Goal: Task Accomplishment & Management: Manage account settings

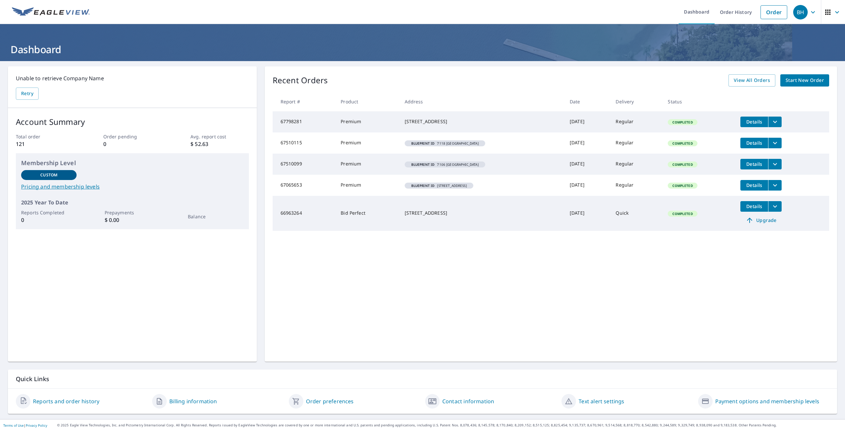
click at [771, 119] on icon "filesDropdownBtn-67798281" at bounding box center [775, 122] width 8 height 8
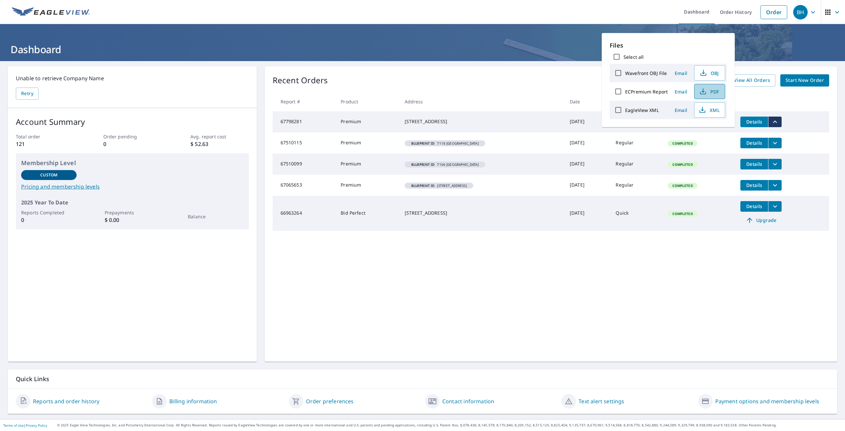
click at [714, 91] on span "PDF" at bounding box center [709, 92] width 21 height 8
click at [803, 78] on span "Start New Order" at bounding box center [805, 80] width 38 height 8
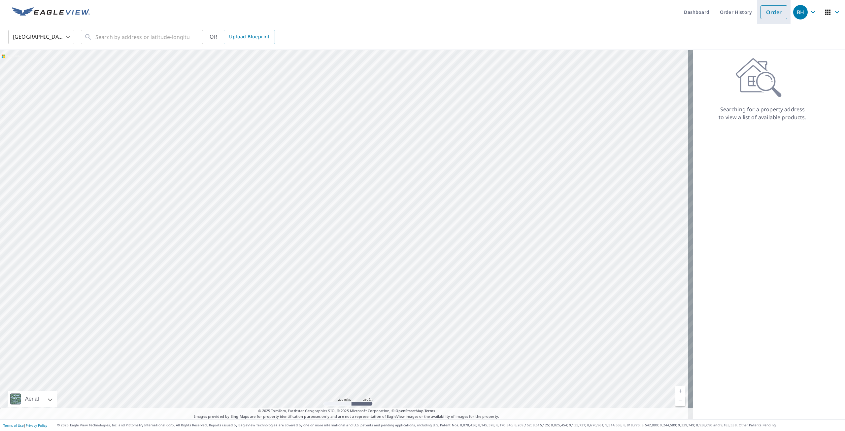
click at [771, 11] on link "Order" at bounding box center [774, 12] width 27 height 14
click at [107, 38] on input "text" at bounding box center [142, 37] width 94 height 18
click at [120, 57] on span "[STREET_ADDRESS]" at bounding box center [146, 56] width 104 height 8
type input "[STREET_ADDRESS]"
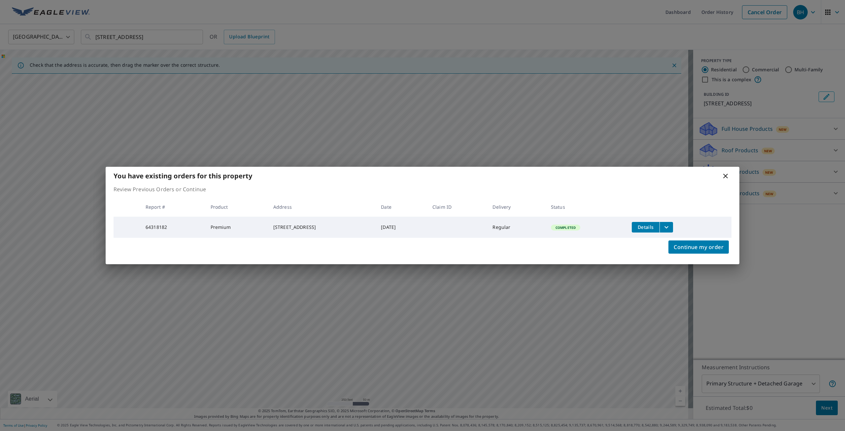
click at [650, 224] on span "Details" at bounding box center [646, 227] width 20 height 6
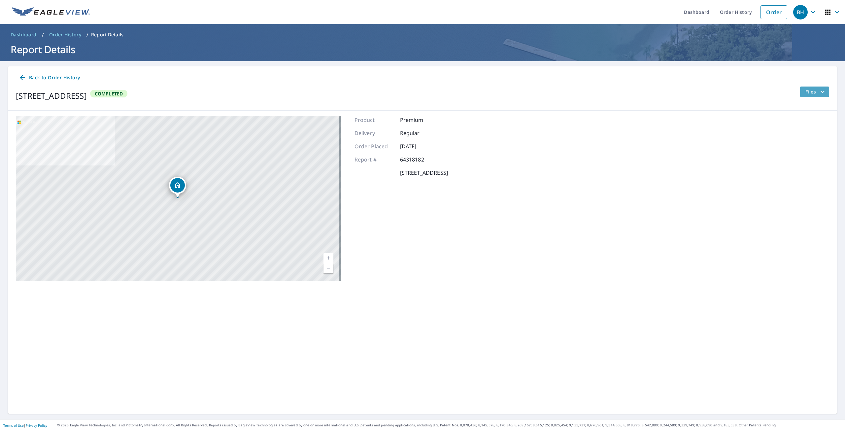
click at [820, 89] on icon "filesDropdownBtn-64318182" at bounding box center [823, 92] width 8 height 8
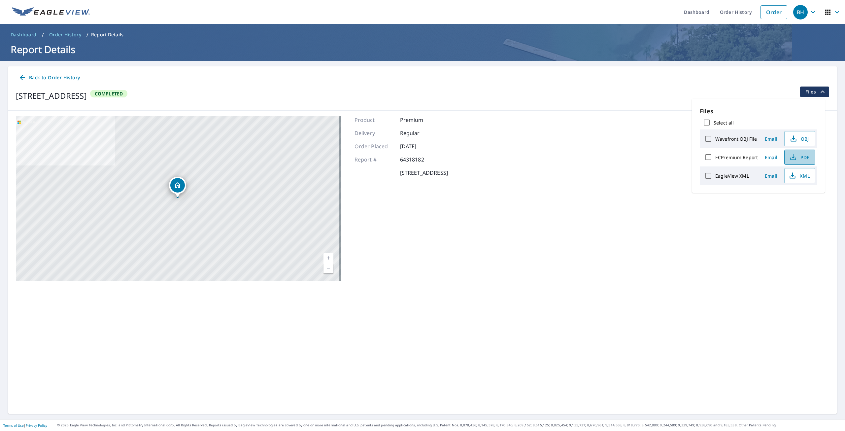
click at [801, 157] on span "PDF" at bounding box center [799, 157] width 21 height 8
